Goal: Information Seeking & Learning: Learn about a topic

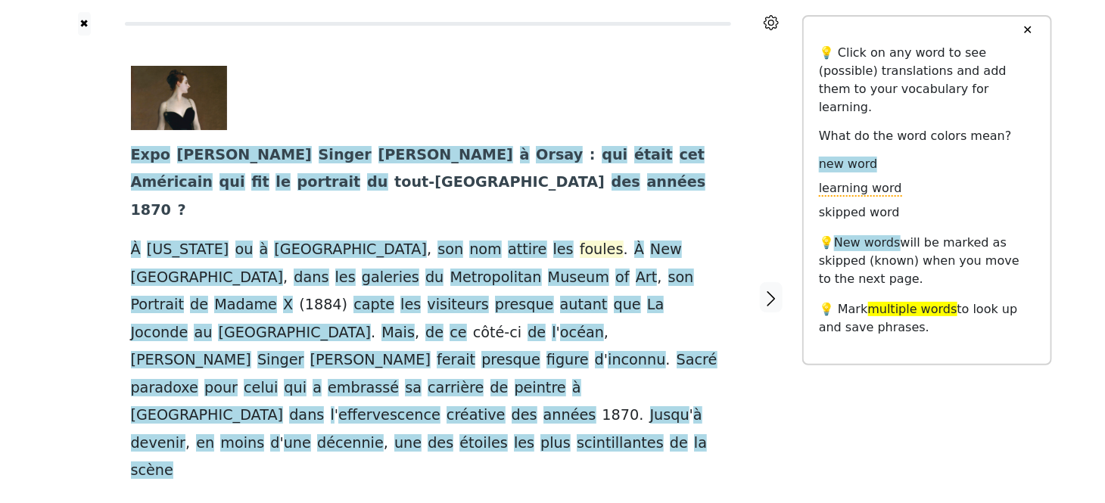
click at [580, 241] on span "foules" at bounding box center [602, 250] width 44 height 19
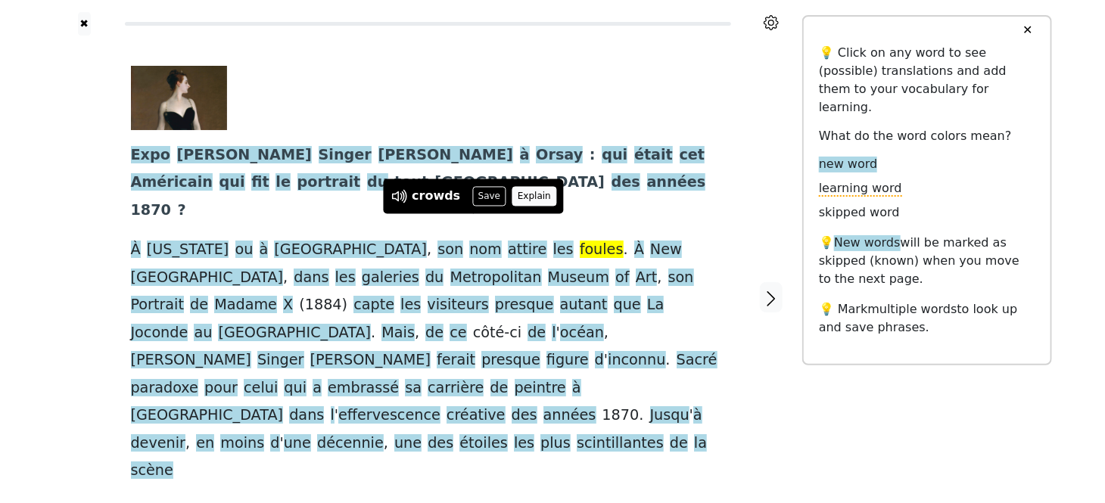
click at [524, 196] on button "Explain" at bounding box center [534, 197] width 45 height 20
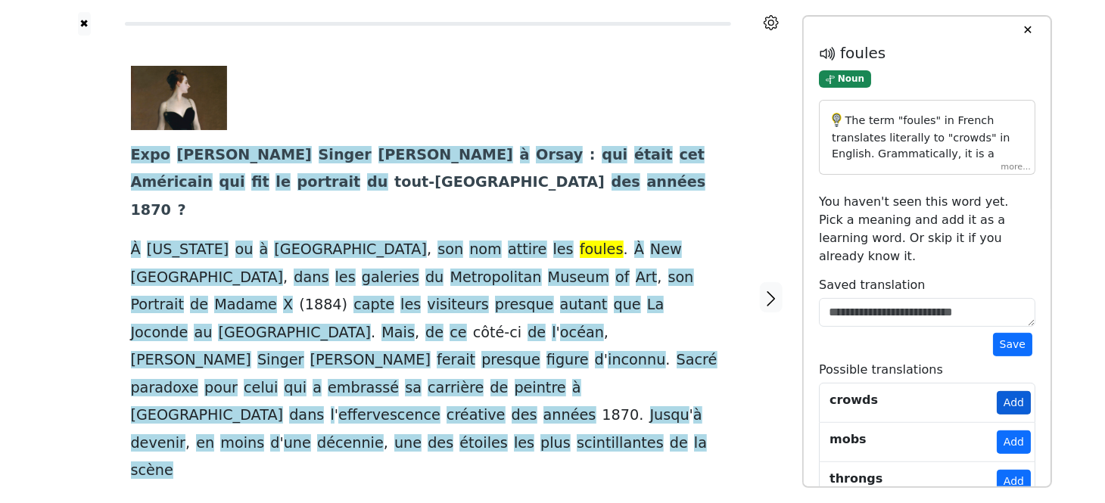
click at [1011, 391] on button "Add" at bounding box center [1014, 402] width 34 height 23
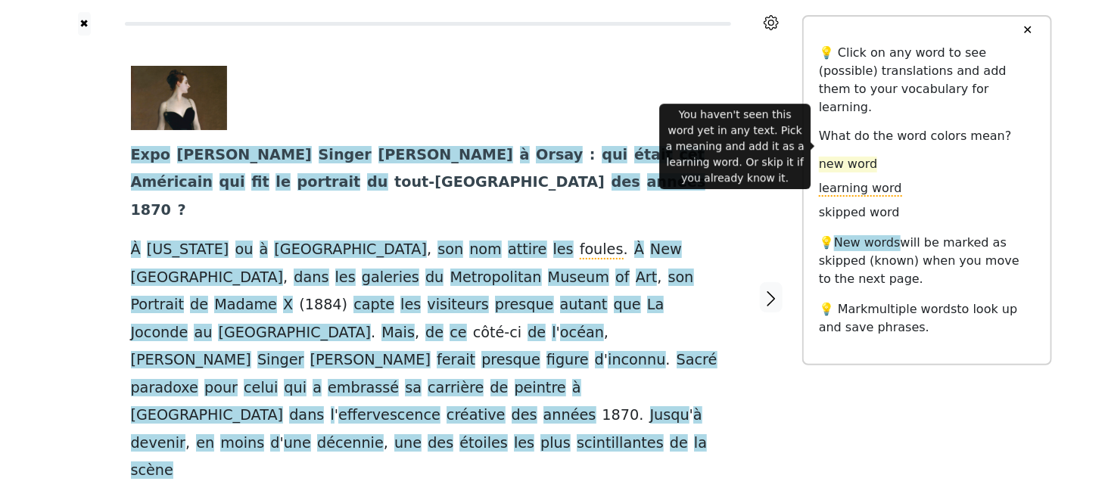
click at [861, 157] on span "new word" at bounding box center [848, 165] width 58 height 16
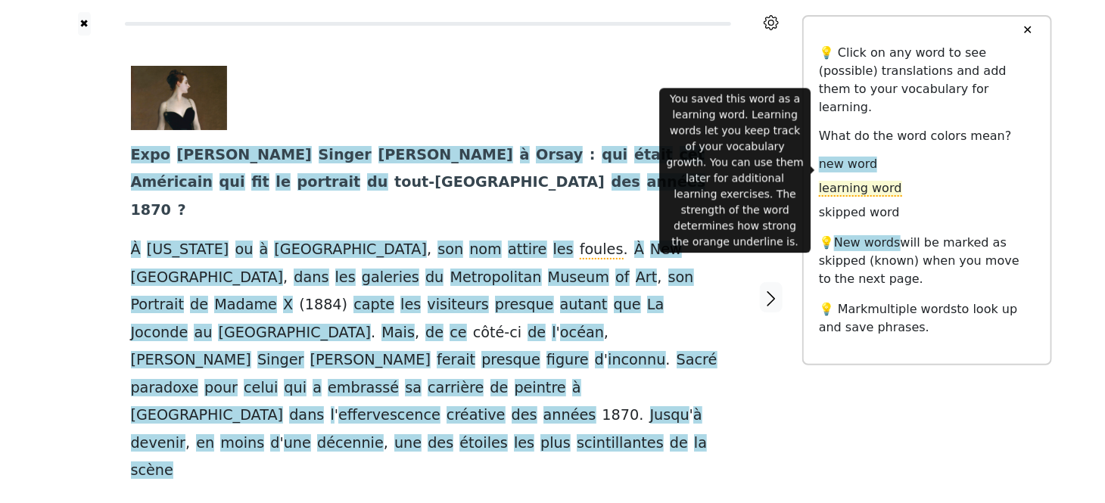
click at [867, 181] on span "learning word" at bounding box center [860, 189] width 83 height 16
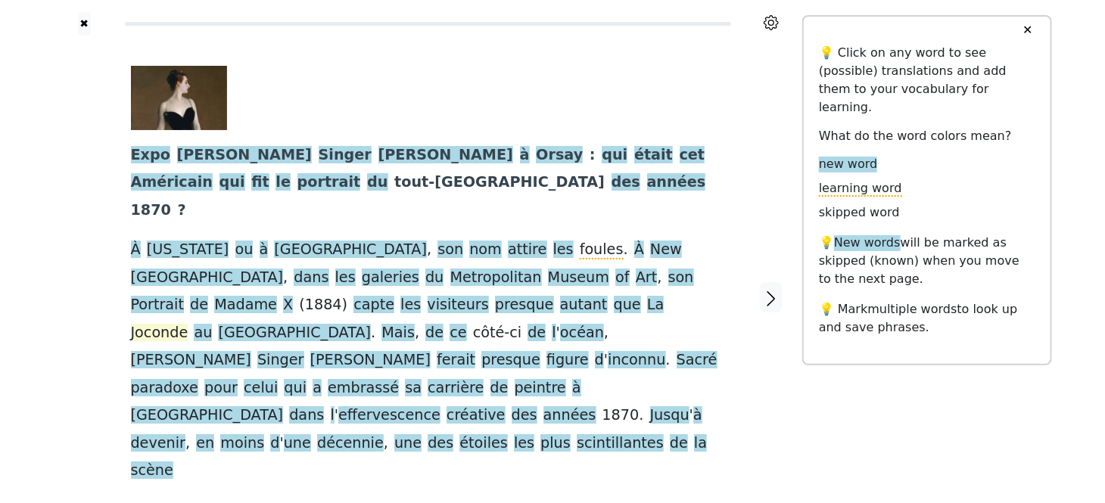
click at [188, 324] on span "Joconde" at bounding box center [160, 333] width 58 height 19
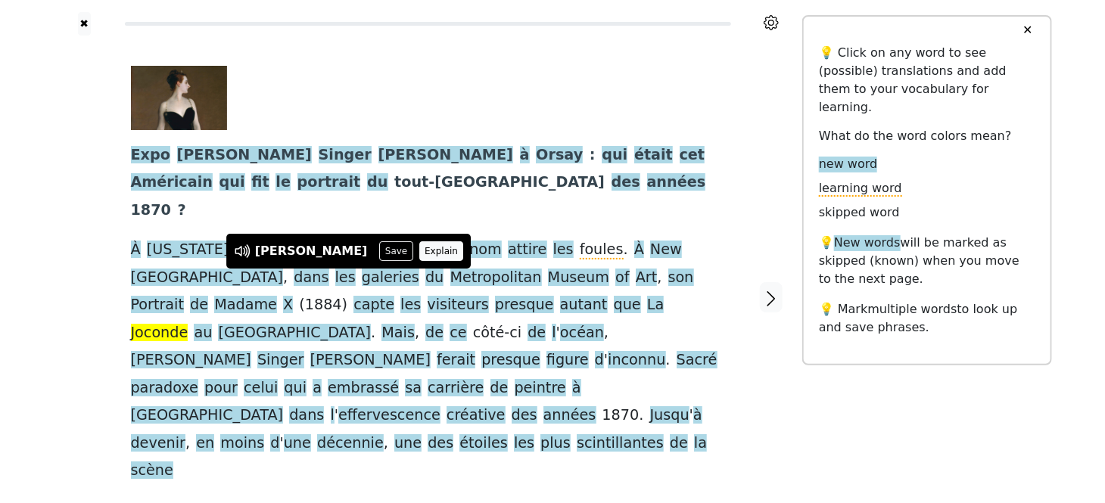
click at [419, 247] on button "Explain" at bounding box center [441, 251] width 45 height 20
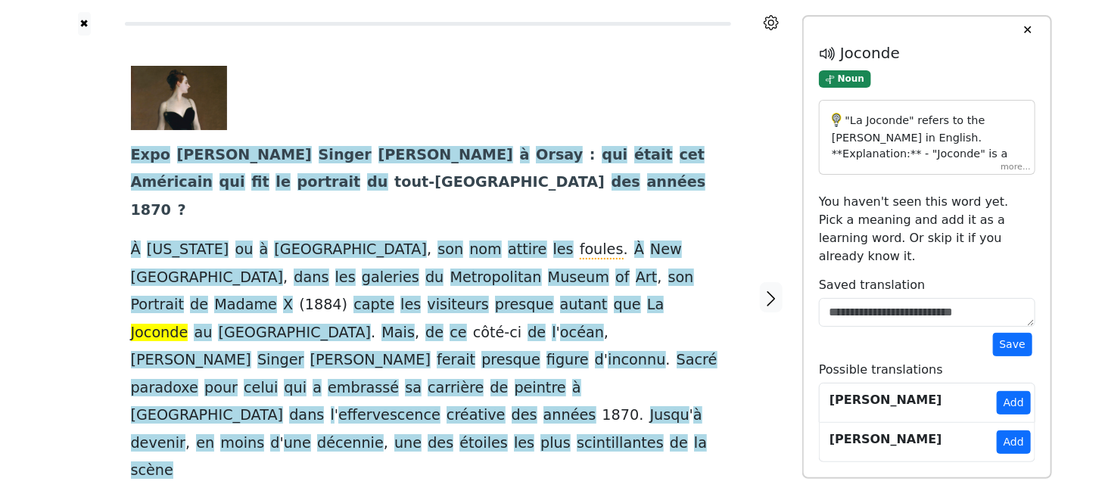
click at [949, 138] on p ""La Joconde" refers to the [PERSON_NAME] in English. **Explanation:** - "Jocond…" at bounding box center [927, 285] width 191 height 344
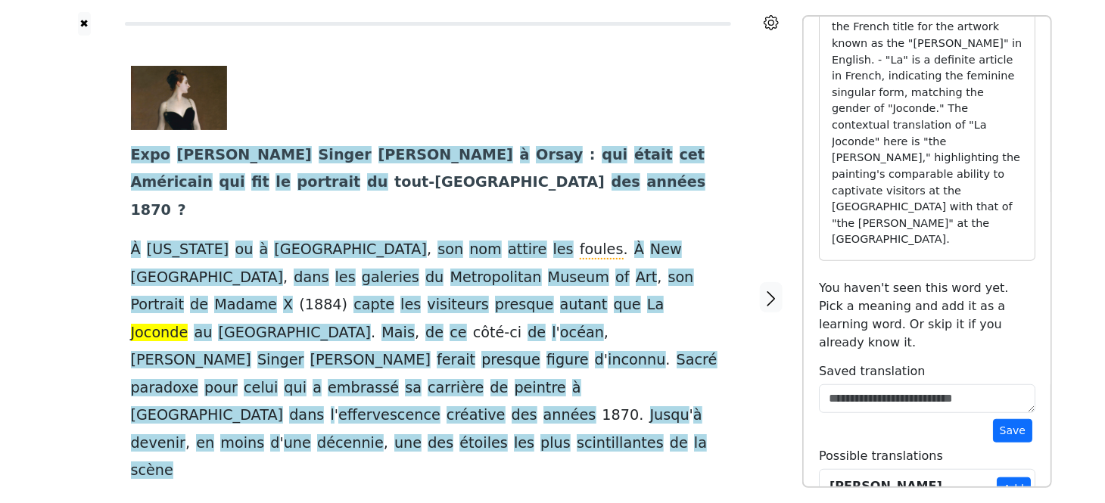
scroll to position [217, 0]
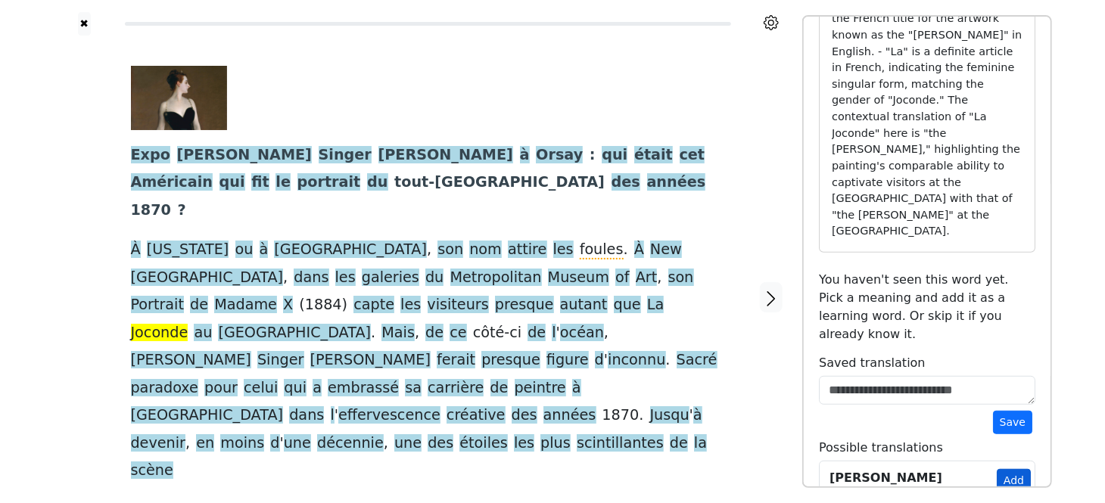
click at [1007, 469] on button "Add" at bounding box center [1014, 480] width 34 height 23
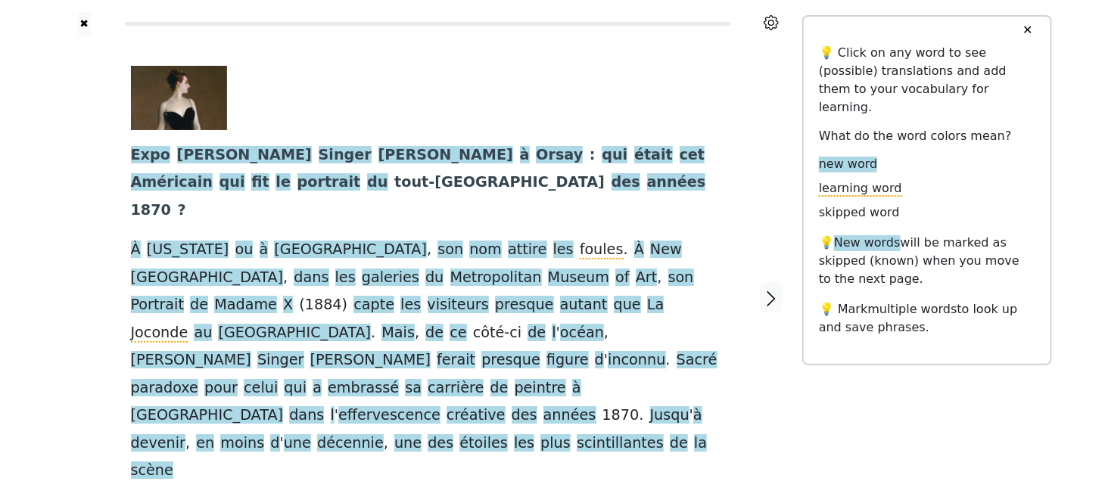
click at [521, 324] on span "côté-ci" at bounding box center [497, 333] width 48 height 19
drag, startPoint x: 188, startPoint y: 305, endPoint x: 395, endPoint y: 303, distance: 206.6
click at [395, 303] on div "Expo [PERSON_NAME] [PERSON_NAME] à [GEOGRAPHIC_DATA] : qui était cet [DEMOGRAPH…" at bounding box center [428, 275] width 594 height 419
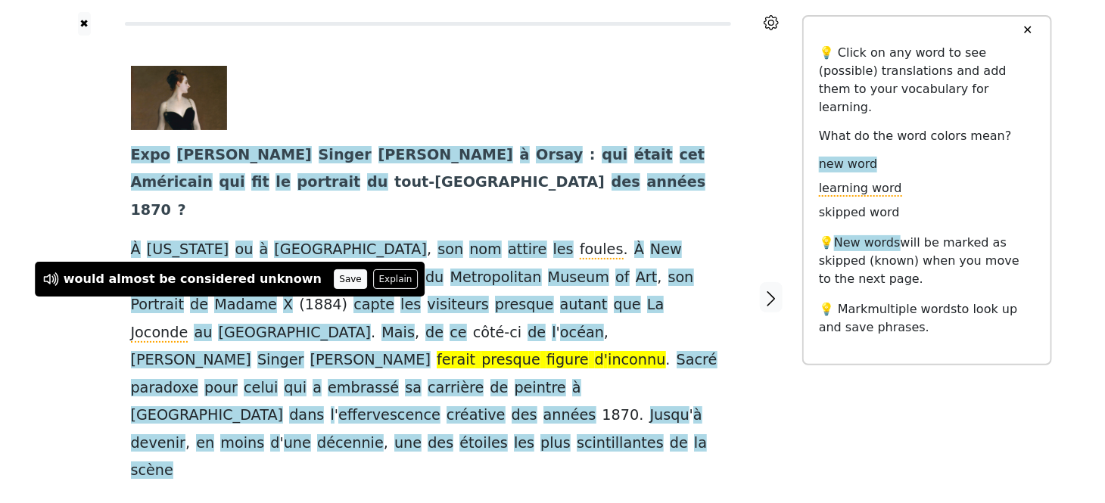
click at [334, 285] on button "Save" at bounding box center [350, 279] width 33 height 20
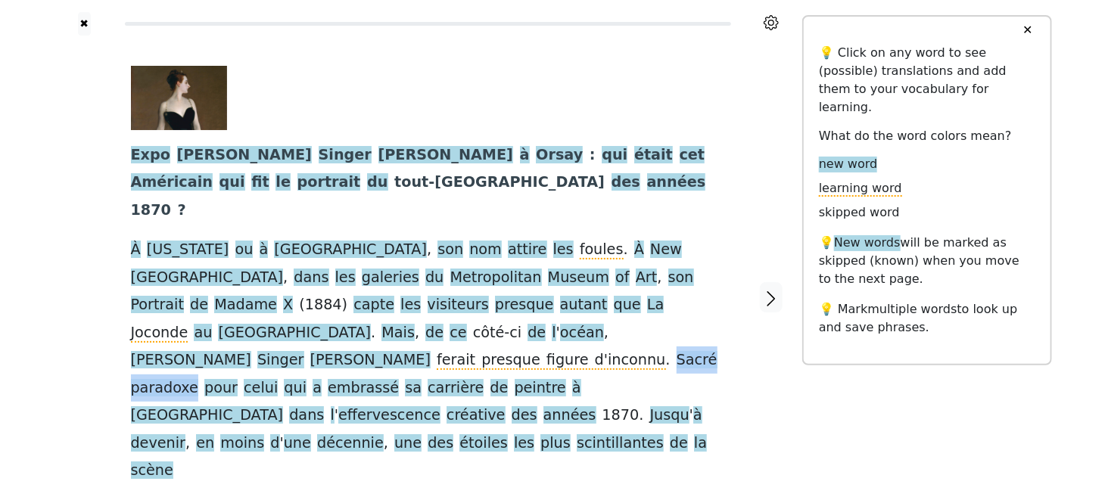
drag, startPoint x: 403, startPoint y: 303, endPoint x: 508, endPoint y: 307, distance: 105.3
click at [508, 307] on div "Expo [PERSON_NAME] [PERSON_NAME] à [GEOGRAPHIC_DATA] : qui était cet [DEMOGRAPH…" at bounding box center [428, 275] width 594 height 419
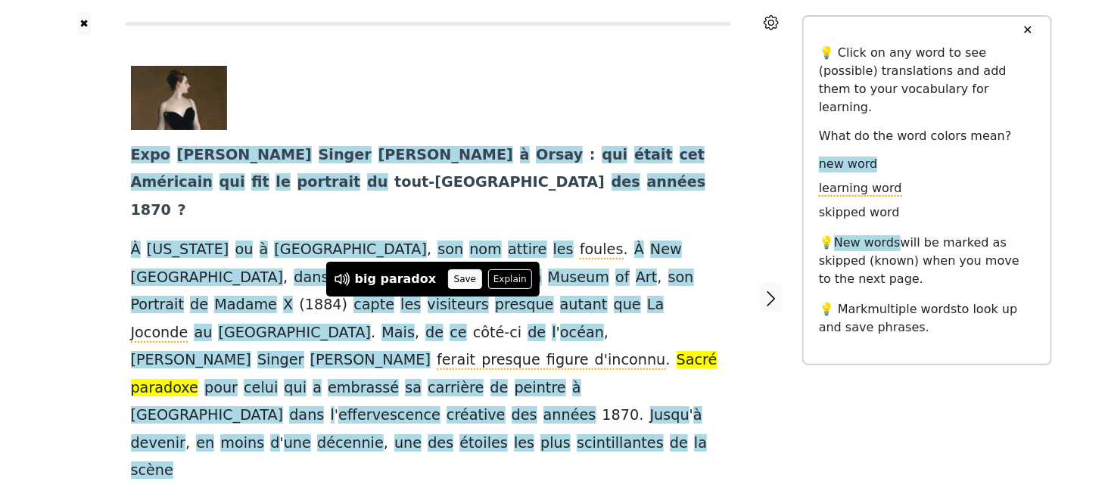
click at [448, 279] on button "Save" at bounding box center [464, 279] width 33 height 20
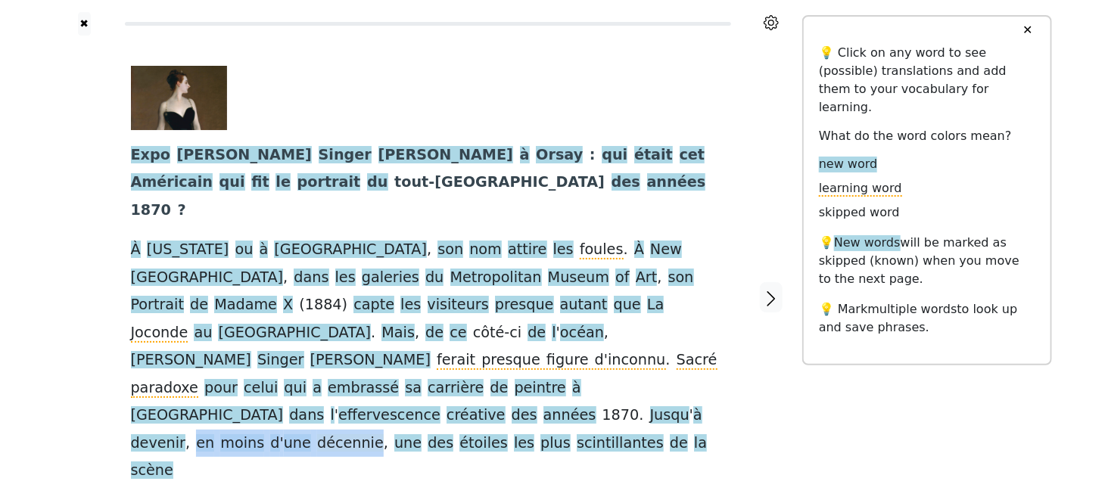
drag, startPoint x: 191, startPoint y: 359, endPoint x: 354, endPoint y: 353, distance: 162.8
click at [354, 353] on div "Expo [PERSON_NAME] [PERSON_NAME] à [GEOGRAPHIC_DATA] : qui était cet [DEMOGRAPH…" at bounding box center [428, 275] width 594 height 419
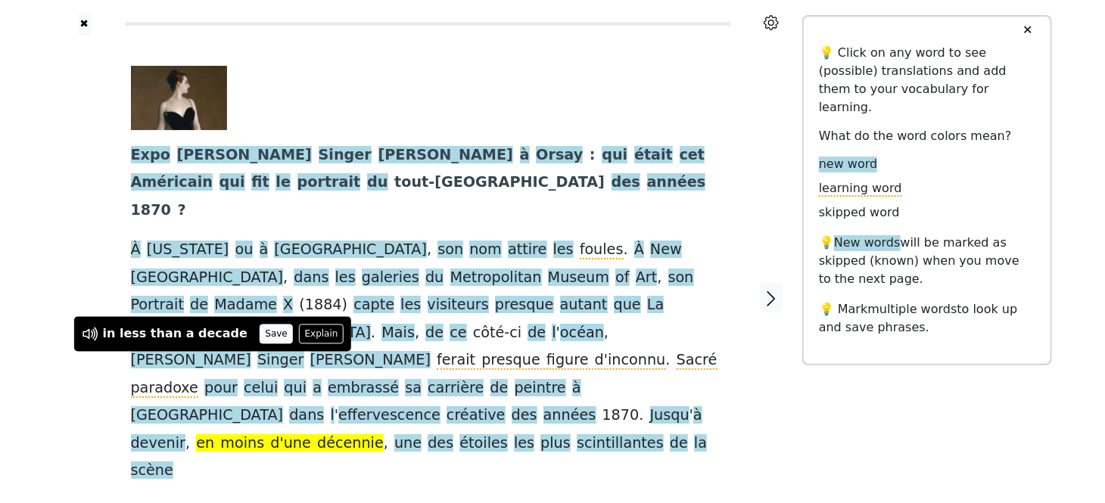
click at [260, 338] on button "Save" at bounding box center [276, 335] width 33 height 20
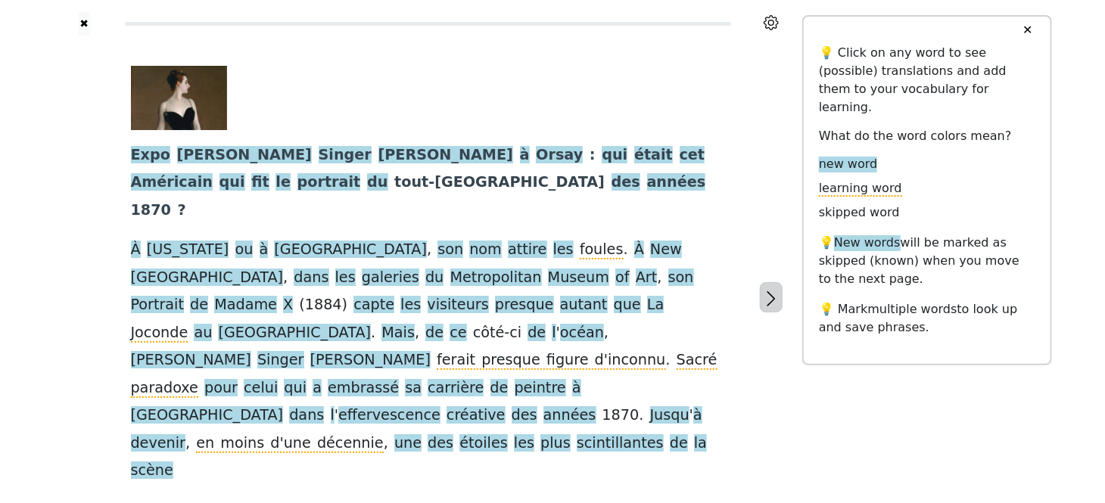
click at [773, 290] on icon "button" at bounding box center [771, 299] width 18 height 18
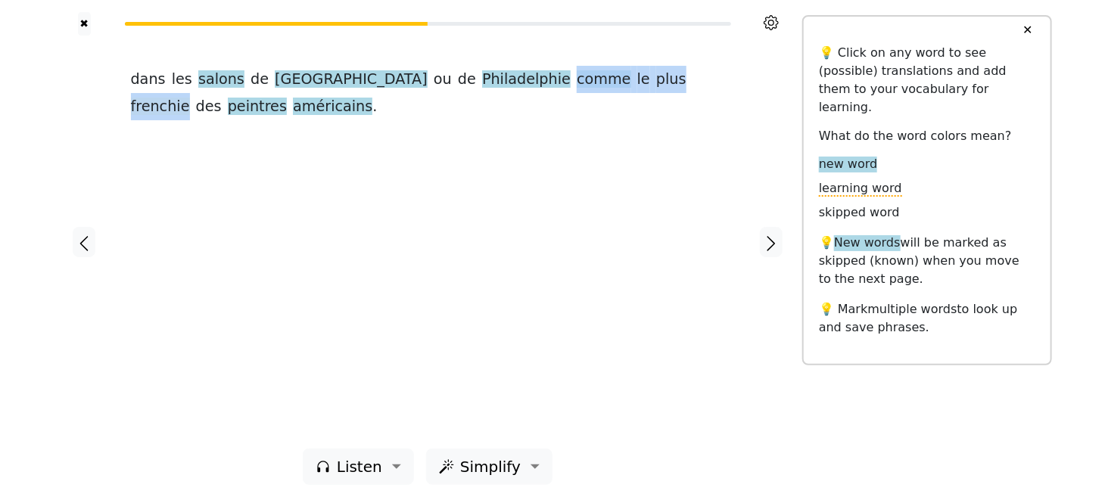
drag, startPoint x: 448, startPoint y: 79, endPoint x: 600, endPoint y: 86, distance: 152.2
click at [600, 86] on div "dans les salons de [GEOGRAPHIC_DATA] ou de [GEOGRAPHIC_DATA] comme le plus fren…" at bounding box center [428, 93] width 594 height 55
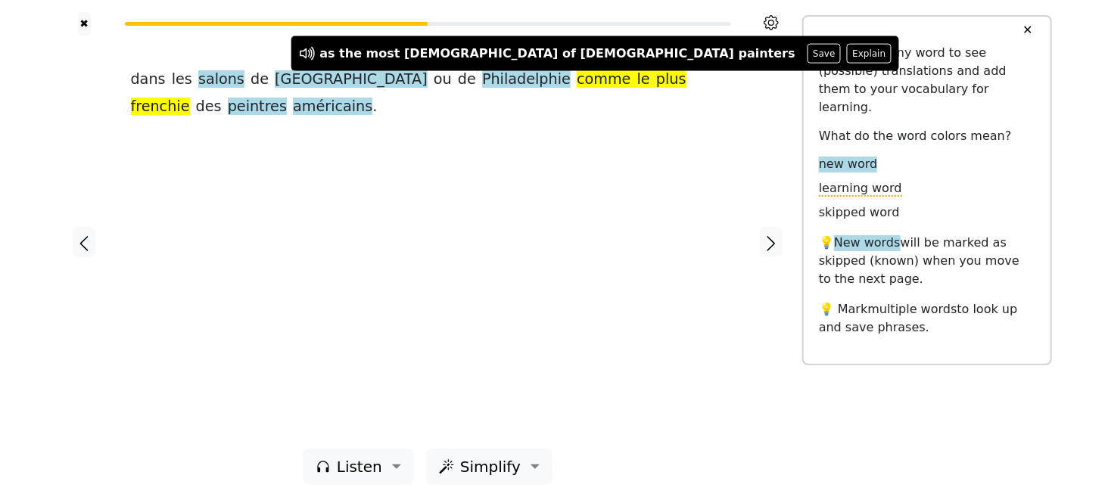
click at [526, 98] on div "dans les salons de [GEOGRAPHIC_DATA] ou de [GEOGRAPHIC_DATA] comme le plus fren…" at bounding box center [428, 93] width 594 height 55
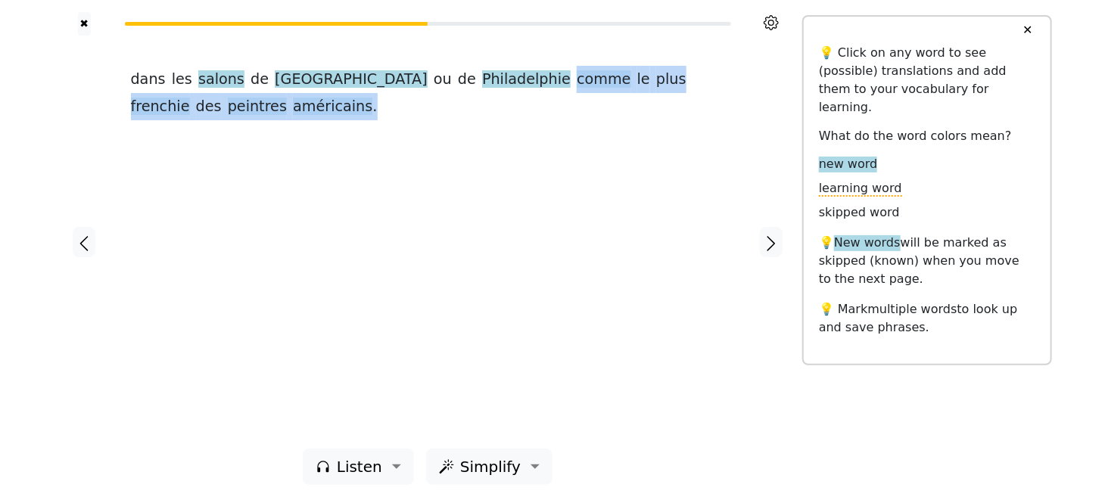
drag, startPoint x: 443, startPoint y: 82, endPoint x: 316, endPoint y: 121, distance: 132.9
click at [316, 121] on div "dans les salons de [GEOGRAPHIC_DATA] ou de [GEOGRAPHIC_DATA] comme le plus fren…" at bounding box center [428, 242] width 624 height 413
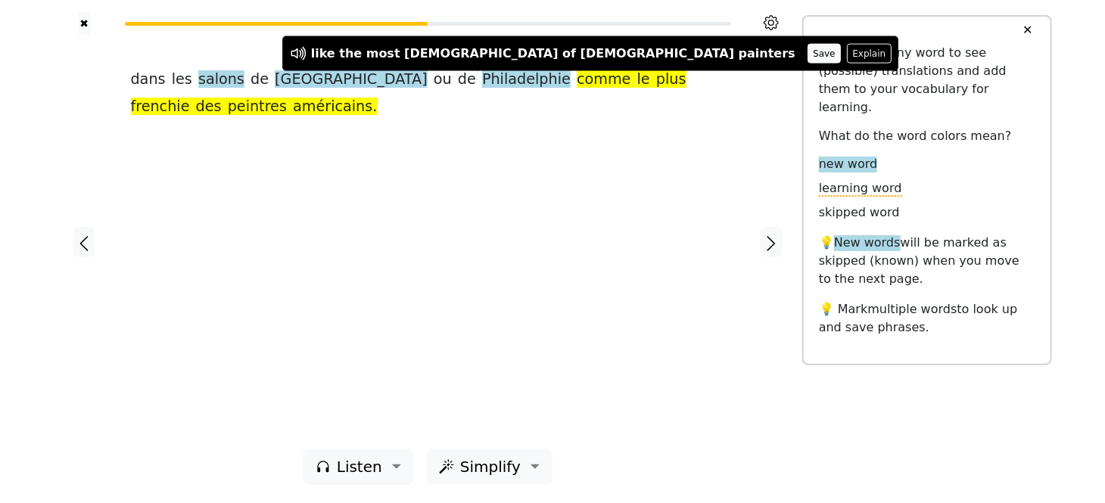
click at [807, 45] on button "Save" at bounding box center [823, 54] width 33 height 20
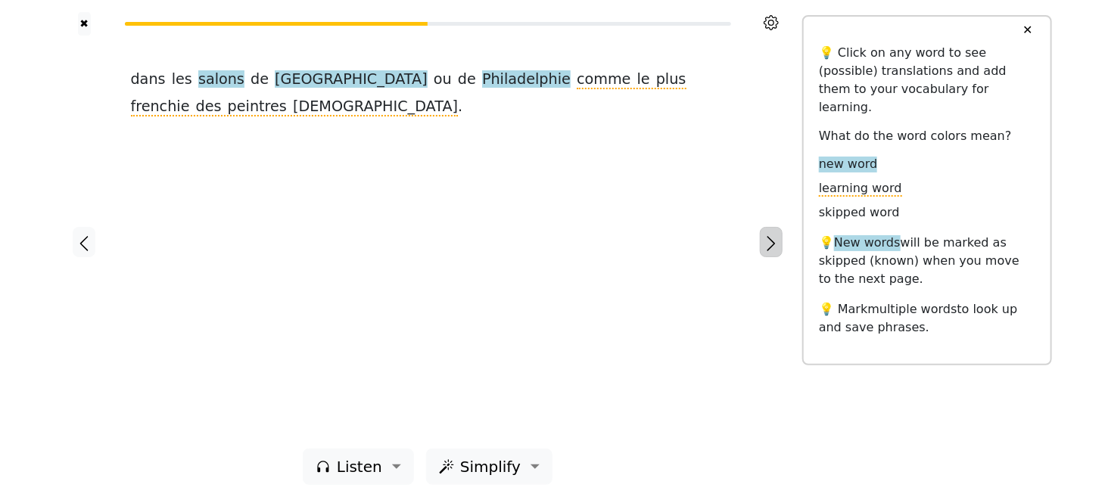
click at [764, 247] on icon "button" at bounding box center [771, 244] width 18 height 18
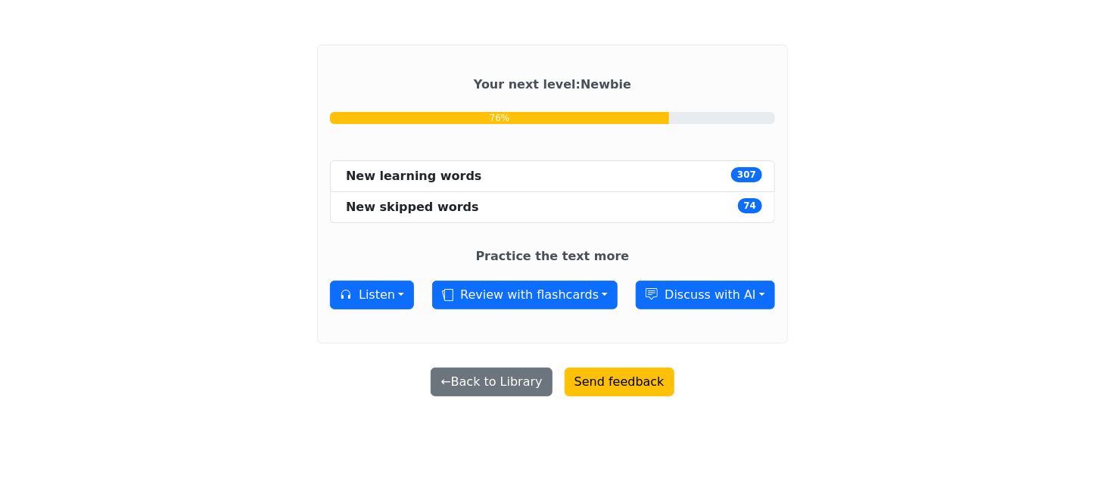
click at [731, 173] on span "307" at bounding box center [746, 174] width 31 height 15
click at [428, 178] on div "New learning words" at bounding box center [414, 176] width 136 height 18
click at [712, 290] on button "Discuss with AI" at bounding box center [705, 295] width 139 height 29
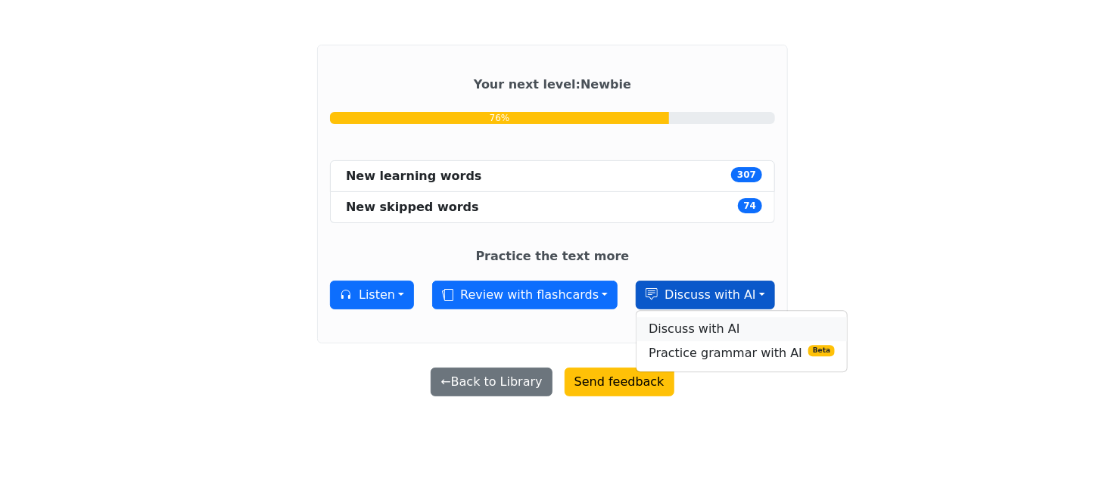
click at [712, 335] on link "Discuss with AI" at bounding box center [741, 329] width 210 height 24
